Goal: Information Seeking & Learning: Check status

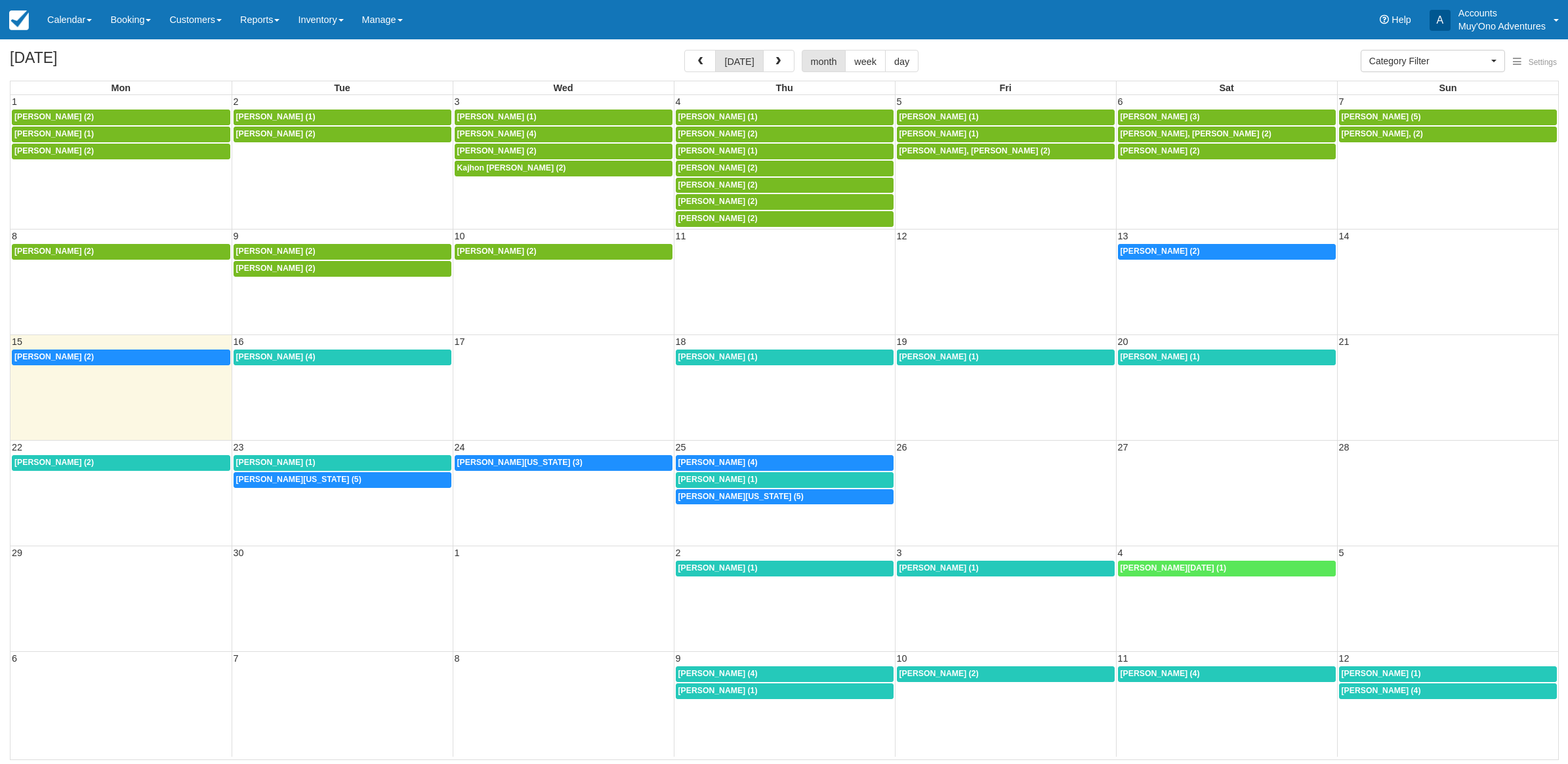
select select
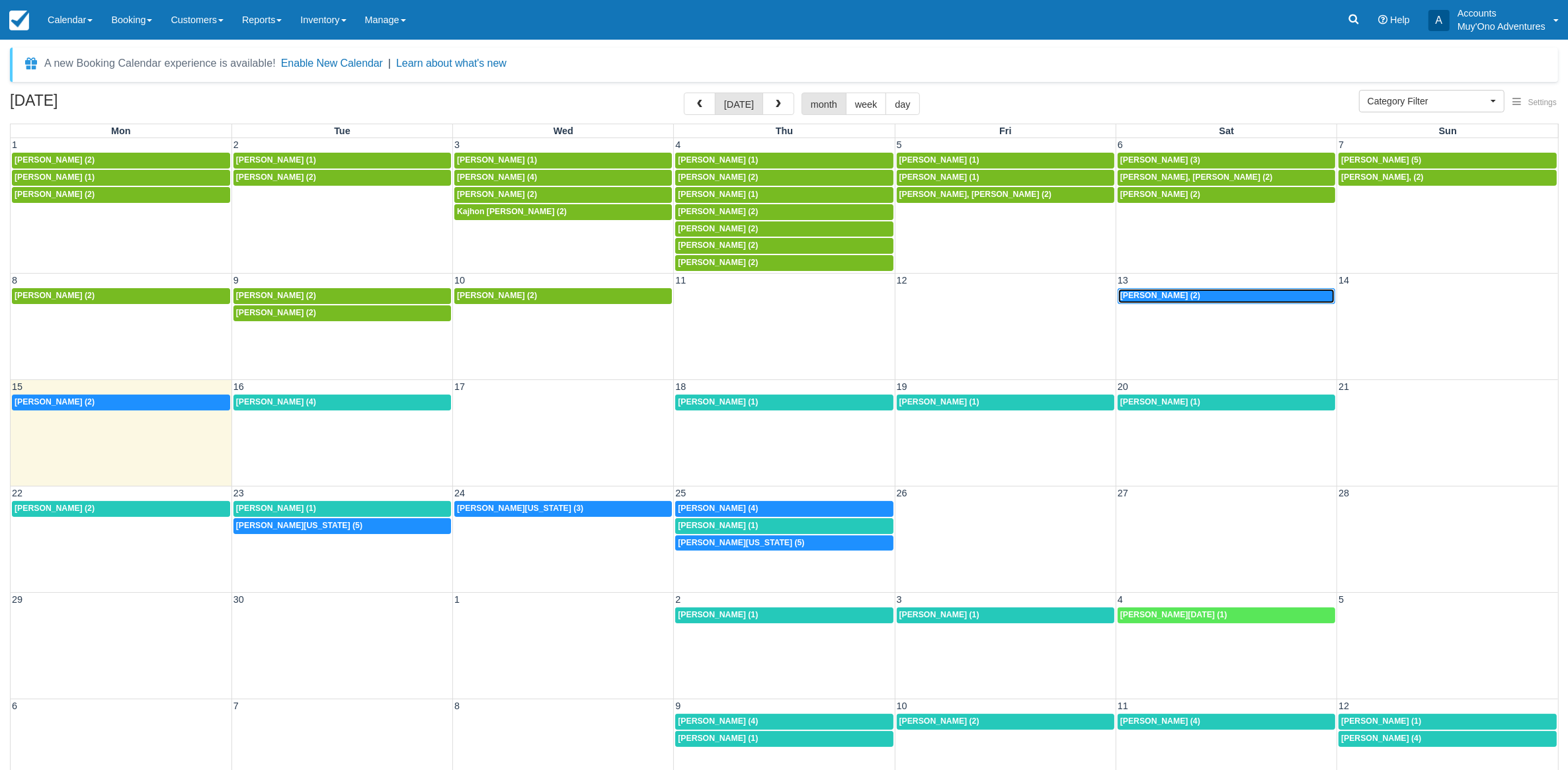
click at [1205, 295] on div "6p [PERSON_NAME] (2)" at bounding box center [1226, 296] width 212 height 11
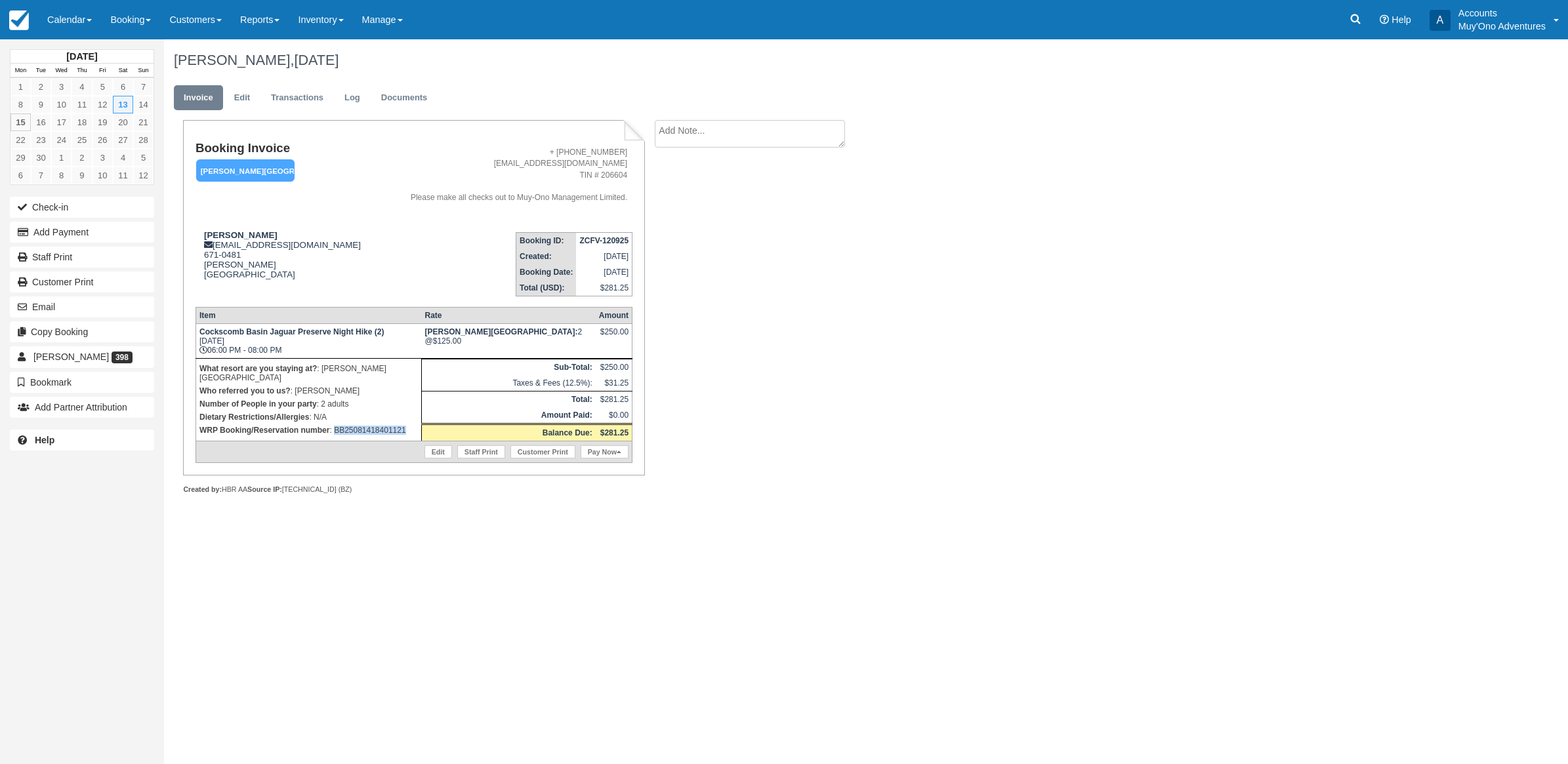
drag, startPoint x: 419, startPoint y: 425, endPoint x: 335, endPoint y: 429, distance: 84.1
click at [335, 429] on td "What resort are you staying at? : [PERSON_NAME][GEOGRAPHIC_DATA] Who referred y…" at bounding box center [308, 398] width 225 height 82
drag, startPoint x: 1112, startPoint y: 348, endPoint x: 1019, endPoint y: 310, distance: 100.5
click at [1090, 330] on div "[PERSON_NAME], [DATE] Invoice Edit Transactions Log Documents Booking Invoice […" at bounding box center [753, 281] width 1176 height 485
